Goal: Task Accomplishment & Management: Complete application form

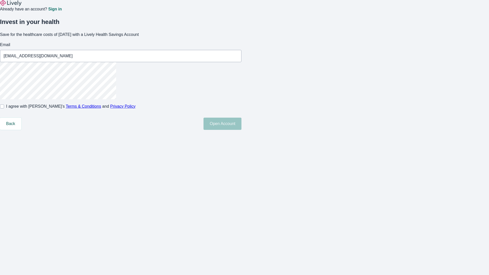
click at [4, 108] on input "I agree with Lively’s Terms & Conditions and Privacy Policy" at bounding box center [2, 106] width 4 height 4
checkbox input "true"
click at [241, 130] on button "Open Account" at bounding box center [222, 124] width 38 height 12
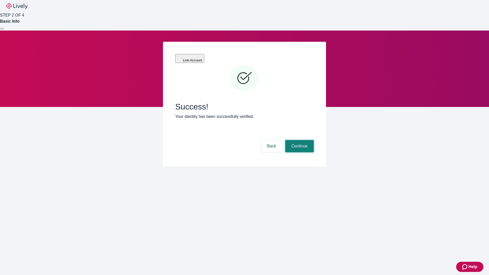
click at [298, 140] on button "Continue" at bounding box center [299, 146] width 28 height 12
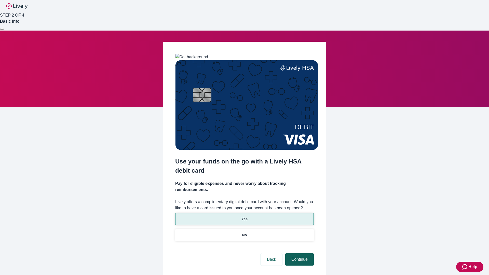
click at [244, 216] on p "Yes" at bounding box center [244, 218] width 6 height 5
click at [298, 253] on button "Continue" at bounding box center [299, 259] width 28 height 12
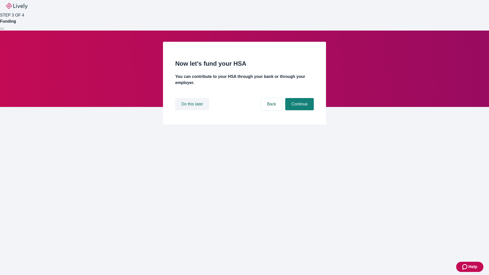
click at [193, 110] on button "Do this later" at bounding box center [192, 104] width 34 height 12
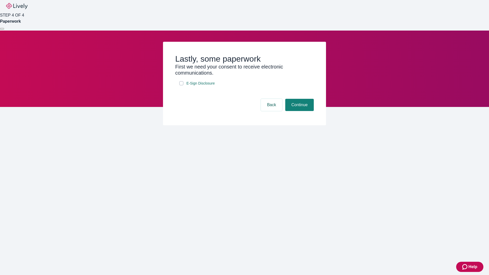
click at [181, 85] on input "E-Sign Disclosure" at bounding box center [181, 83] width 4 height 4
checkbox input "true"
click at [298, 111] on button "Continue" at bounding box center [299, 105] width 28 height 12
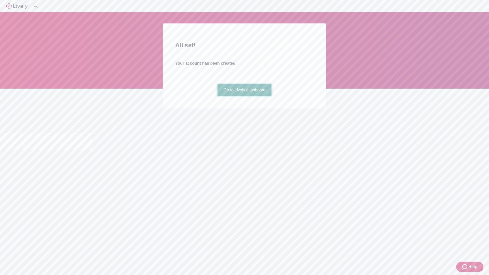
click at [244, 96] on link "Go to Lively dashboard" at bounding box center [244, 90] width 54 height 12
